Goal: Book appointment/travel/reservation

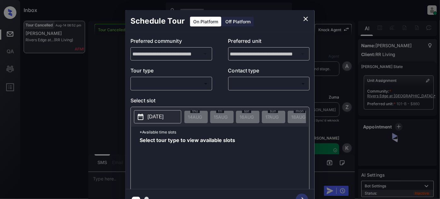
click at [207, 83] on body "Inbox Juan Carlos Manantan Online Set yourself offline Set yourself on break Pr…" at bounding box center [220, 99] width 440 height 199
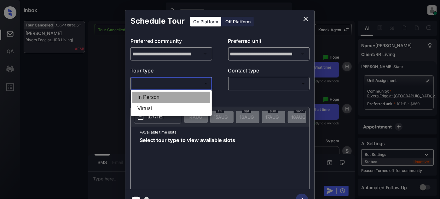
click at [164, 99] on li "In Person" at bounding box center [172, 97] width 78 height 11
type input "********"
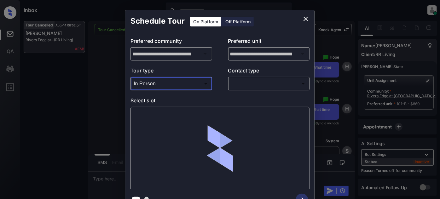
click at [257, 82] on body "Inbox Juan Carlos Manantan Online Set yourself offline Set yourself on break Pr…" at bounding box center [220, 99] width 440 height 199
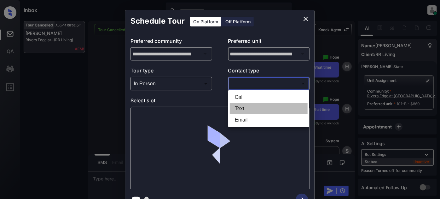
click at [238, 109] on li "Text" at bounding box center [269, 108] width 78 height 11
type input "****"
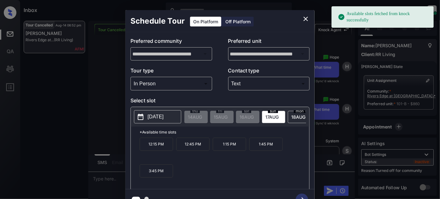
click at [202, 117] on span "18 AUG" at bounding box center [195, 117] width 14 height 5
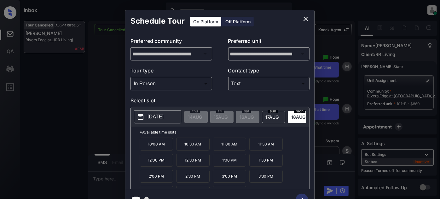
click at [162, 162] on p "12:00 PM" at bounding box center [156, 160] width 33 height 13
click at [301, 196] on icon "button" at bounding box center [302, 200] width 13 height 13
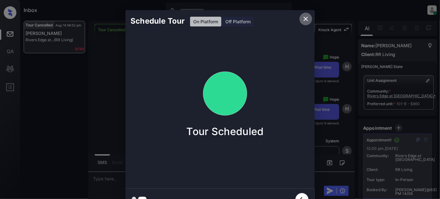
click at [308, 17] on icon "close" at bounding box center [306, 19] width 4 height 4
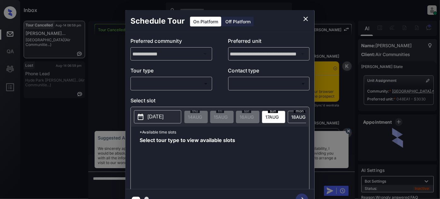
scroll to position [6144, 0]
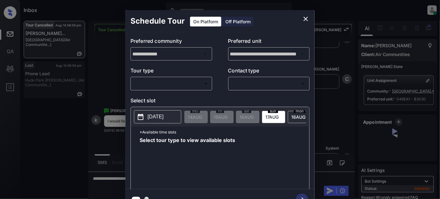
click at [186, 81] on body "Inbox [PERSON_NAME] Online Set yourself offline Set yourself on break Profile S…" at bounding box center [220, 99] width 440 height 199
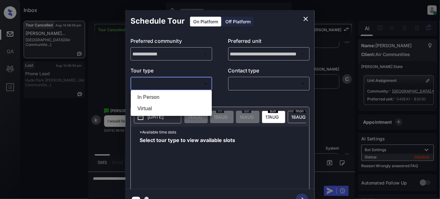
click at [180, 80] on div at bounding box center [220, 99] width 440 height 199
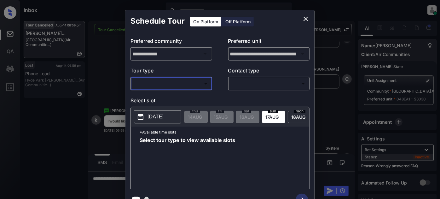
click at [159, 114] on p "[DATE]" at bounding box center [156, 117] width 16 height 8
click at [216, 89] on div "Tour type ​ ​ Contact type ​ ​" at bounding box center [220, 79] width 179 height 24
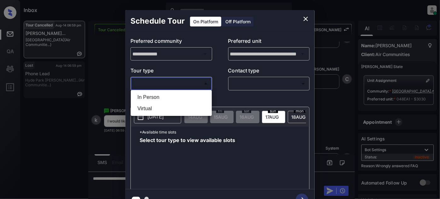
click at [192, 81] on body "Inbox [PERSON_NAME] Online Set yourself offline Set yourself on break Profile S…" at bounding box center [220, 99] width 440 height 199
click at [306, 18] on div at bounding box center [220, 99] width 440 height 199
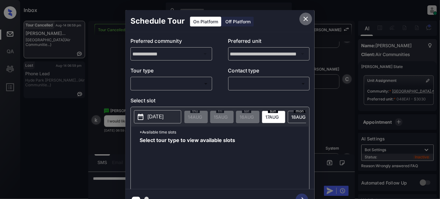
click at [306, 17] on icon "close" at bounding box center [306, 19] width 8 height 8
